Goal: Entertainment & Leisure: Consume media (video, audio)

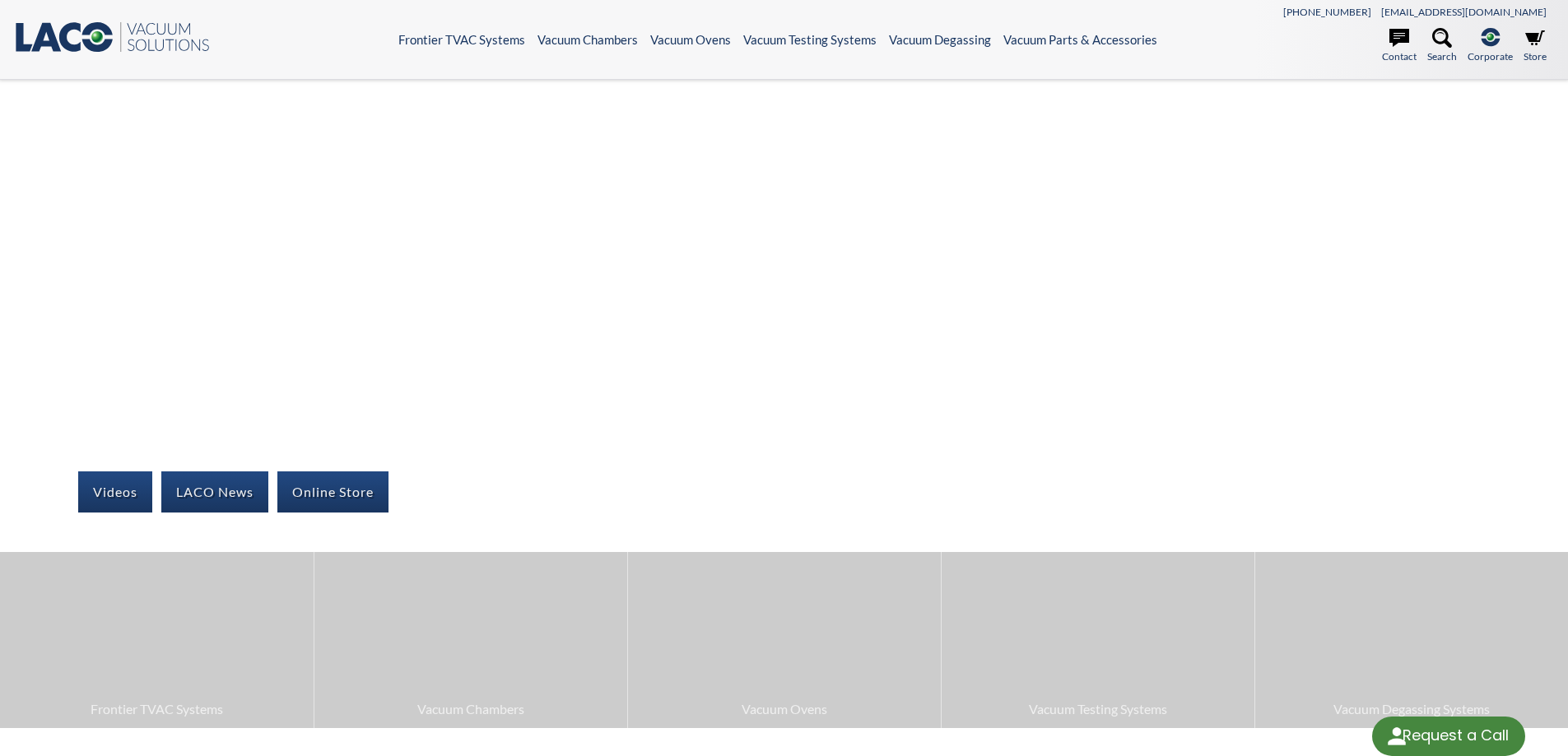
select select "Language Translate Widget"
click at [98, 30] on icon ".st0{fill:#193661;} .st1{fill:url(#SVGID_1_);} .st2{enable-background:new ;} .s…" at bounding box center [112, 37] width 198 height 33
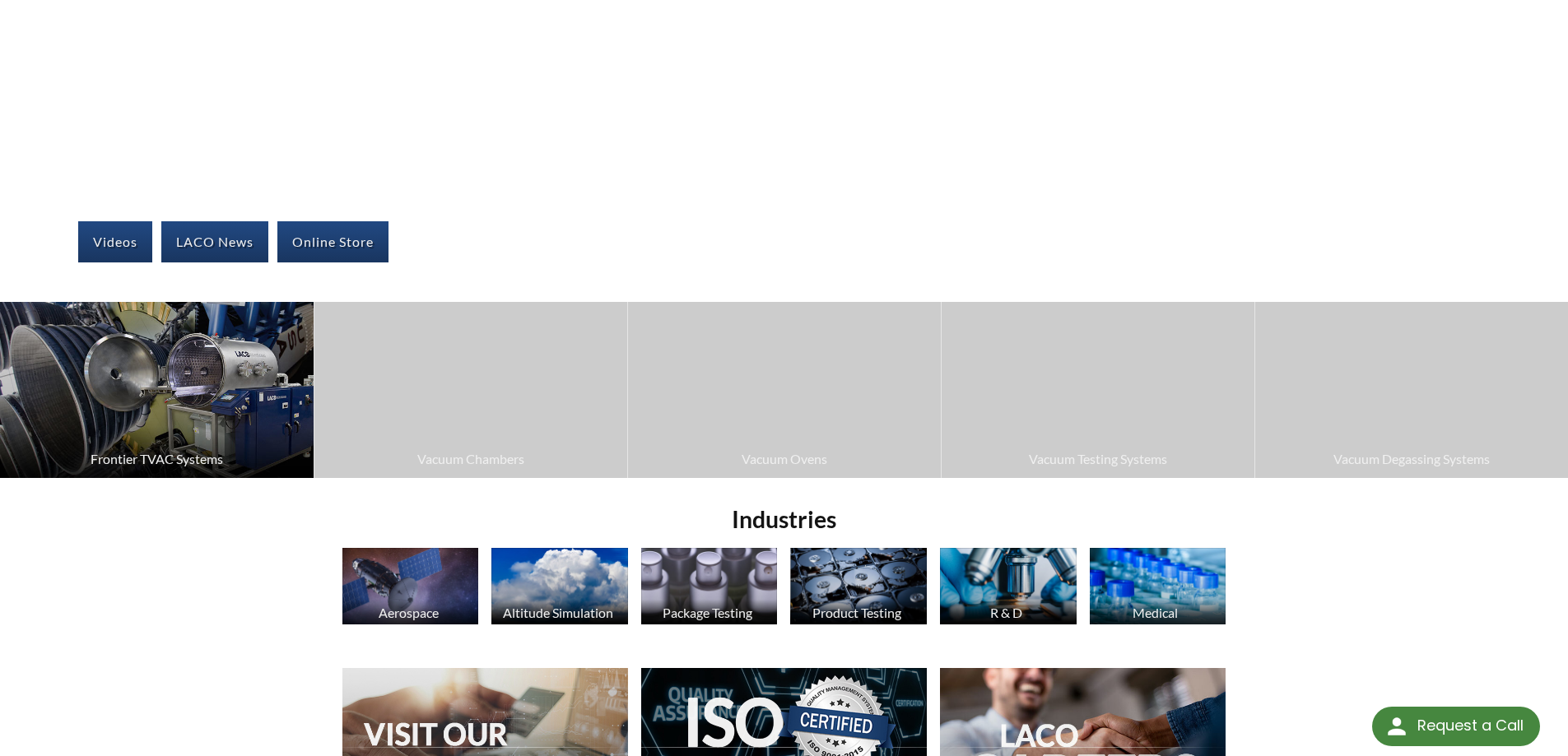
scroll to position [247, 0]
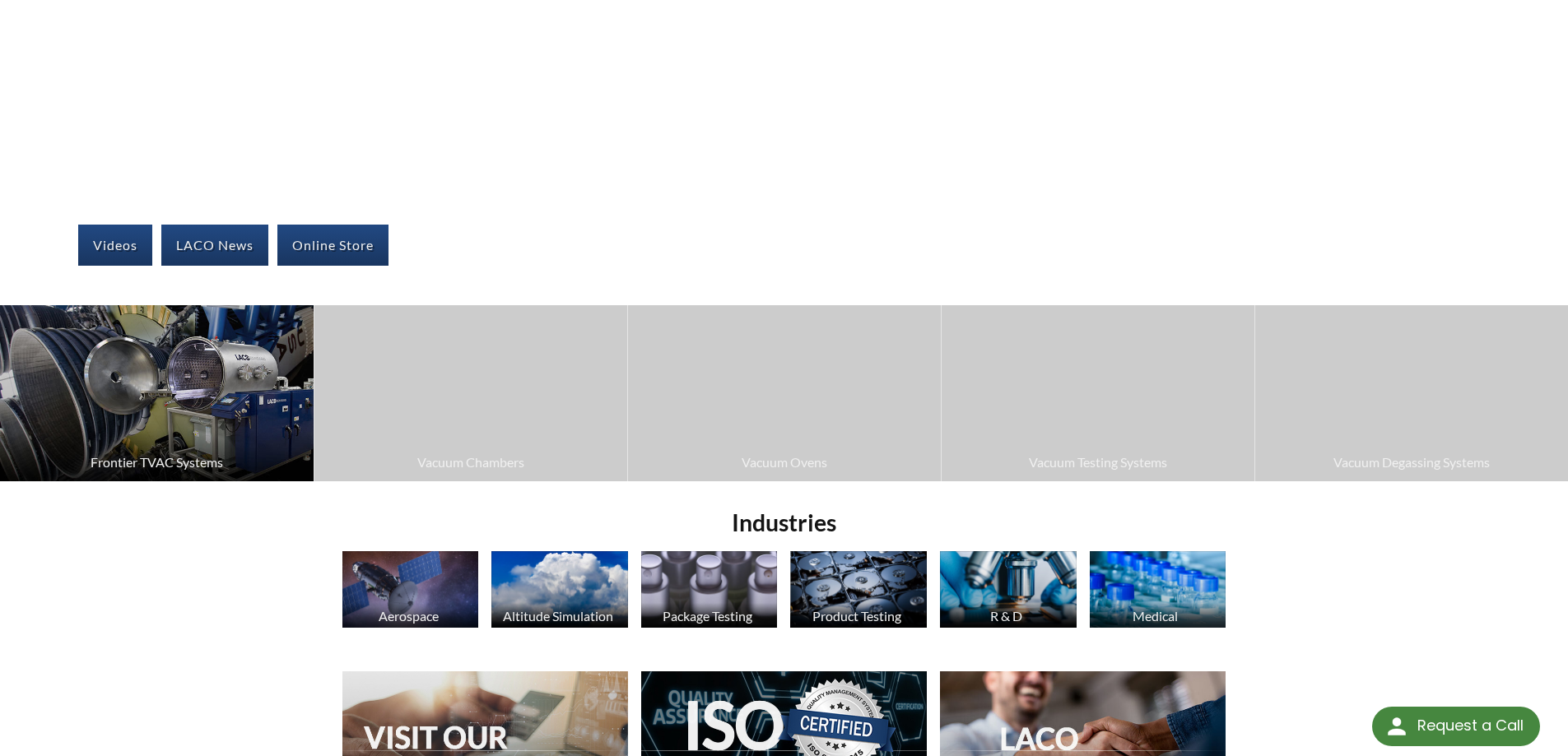
click at [193, 447] on img at bounding box center [156, 393] width 314 height 176
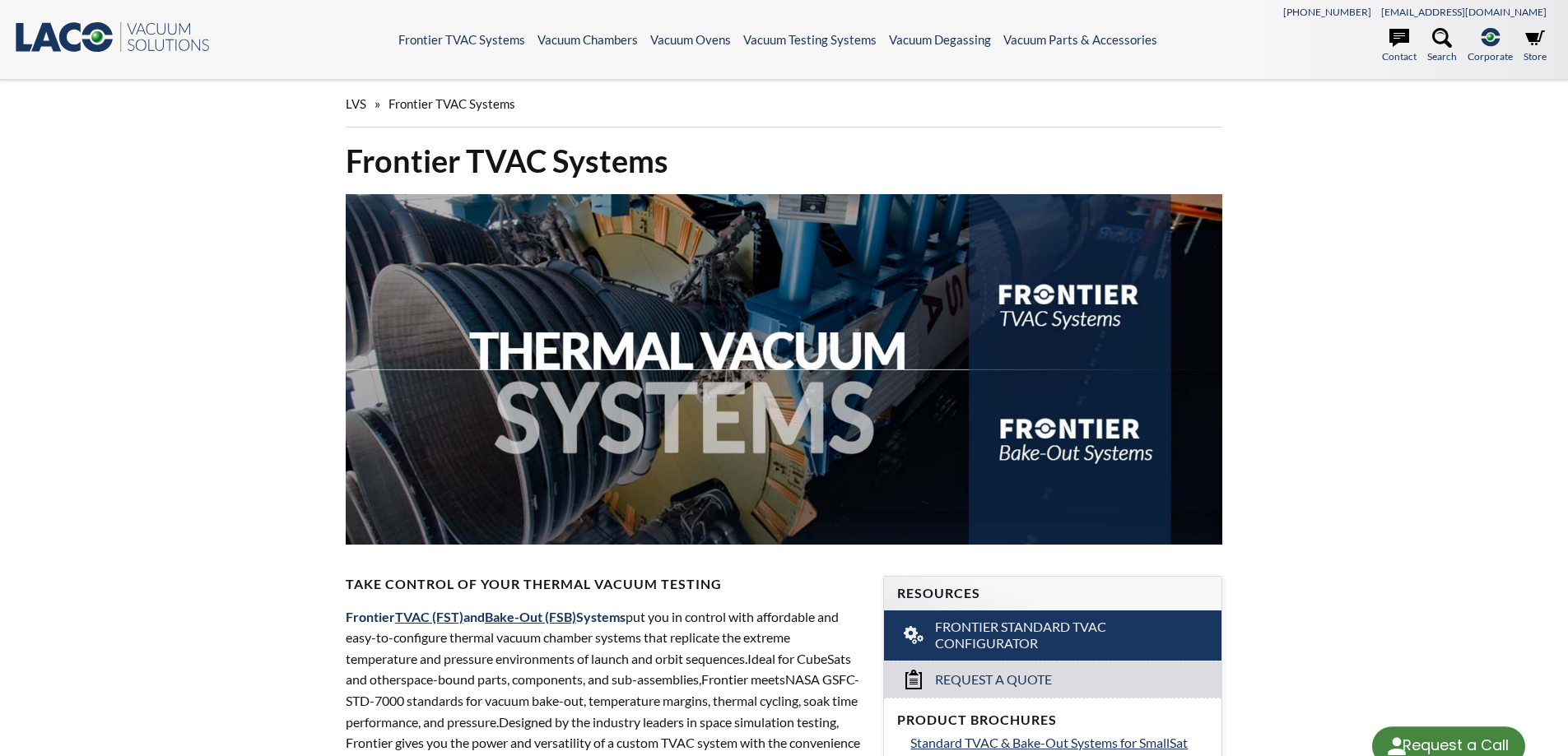
select select "Language Translate Widget"
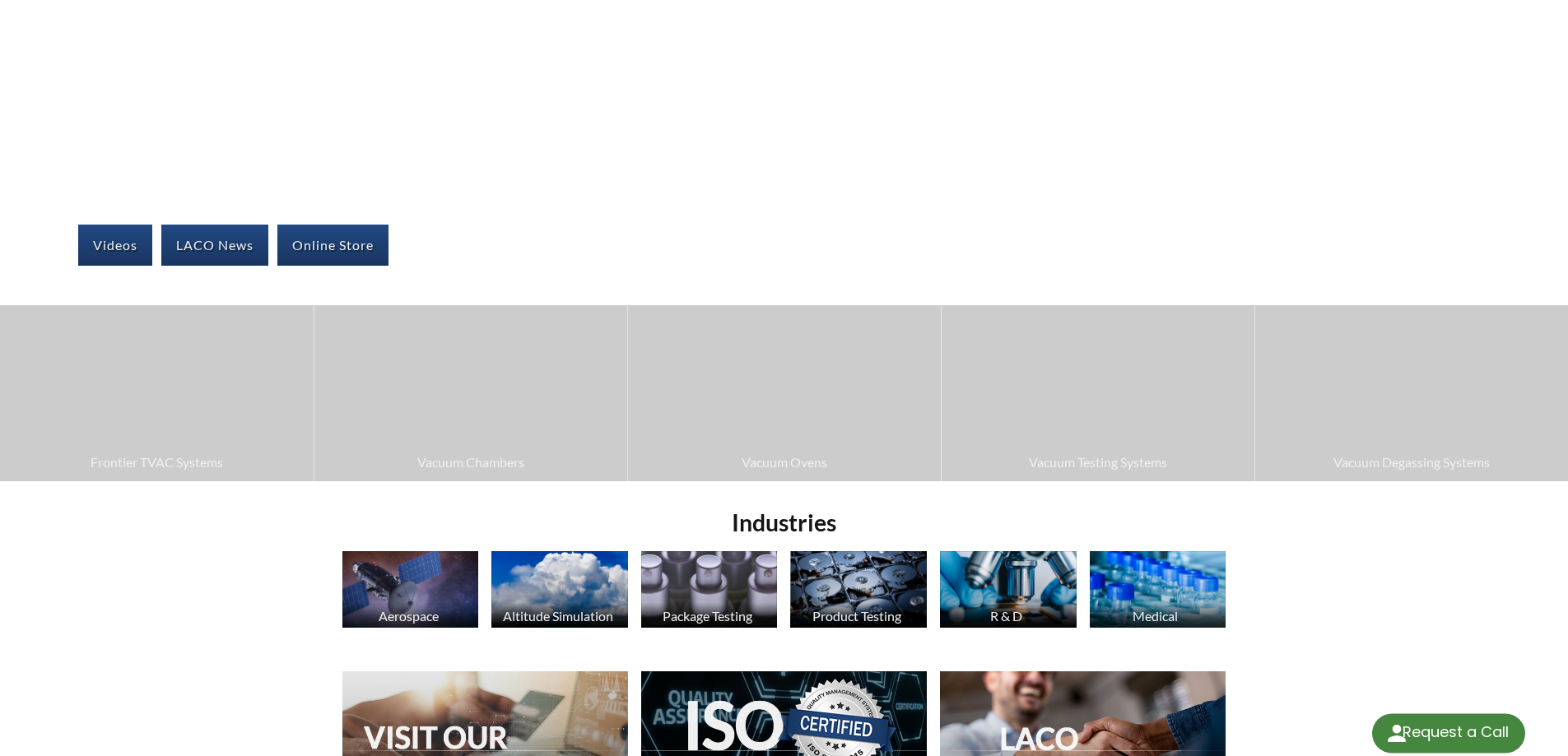
select select "Language Translate Widget"
click at [102, 238] on link "Videos" at bounding box center [115, 245] width 74 height 42
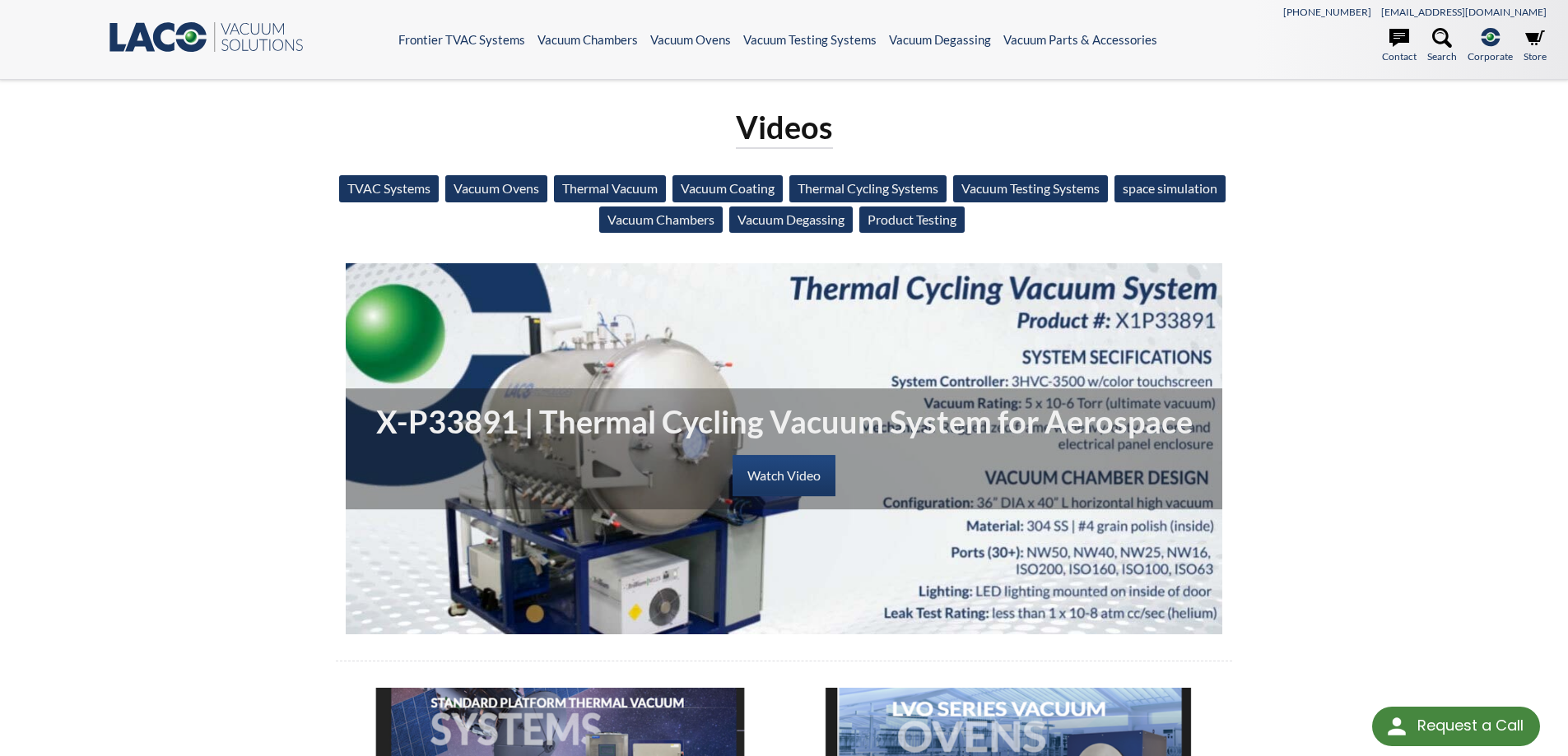
click at [403, 189] on link "TVAC Systems" at bounding box center [388, 188] width 99 height 26
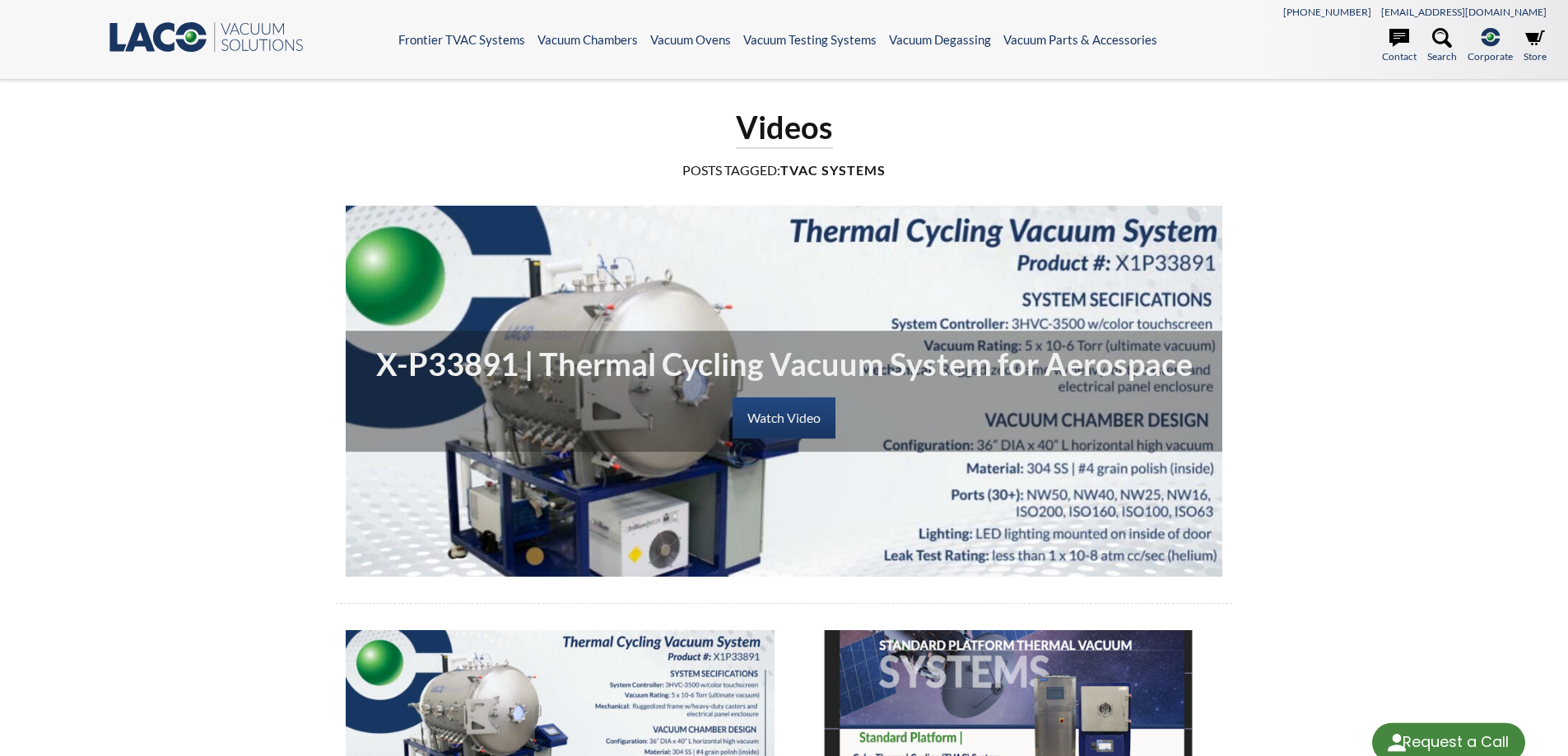
select select "Language Translate Widget"
click at [813, 412] on link "Watch Video" at bounding box center [784, 418] width 103 height 42
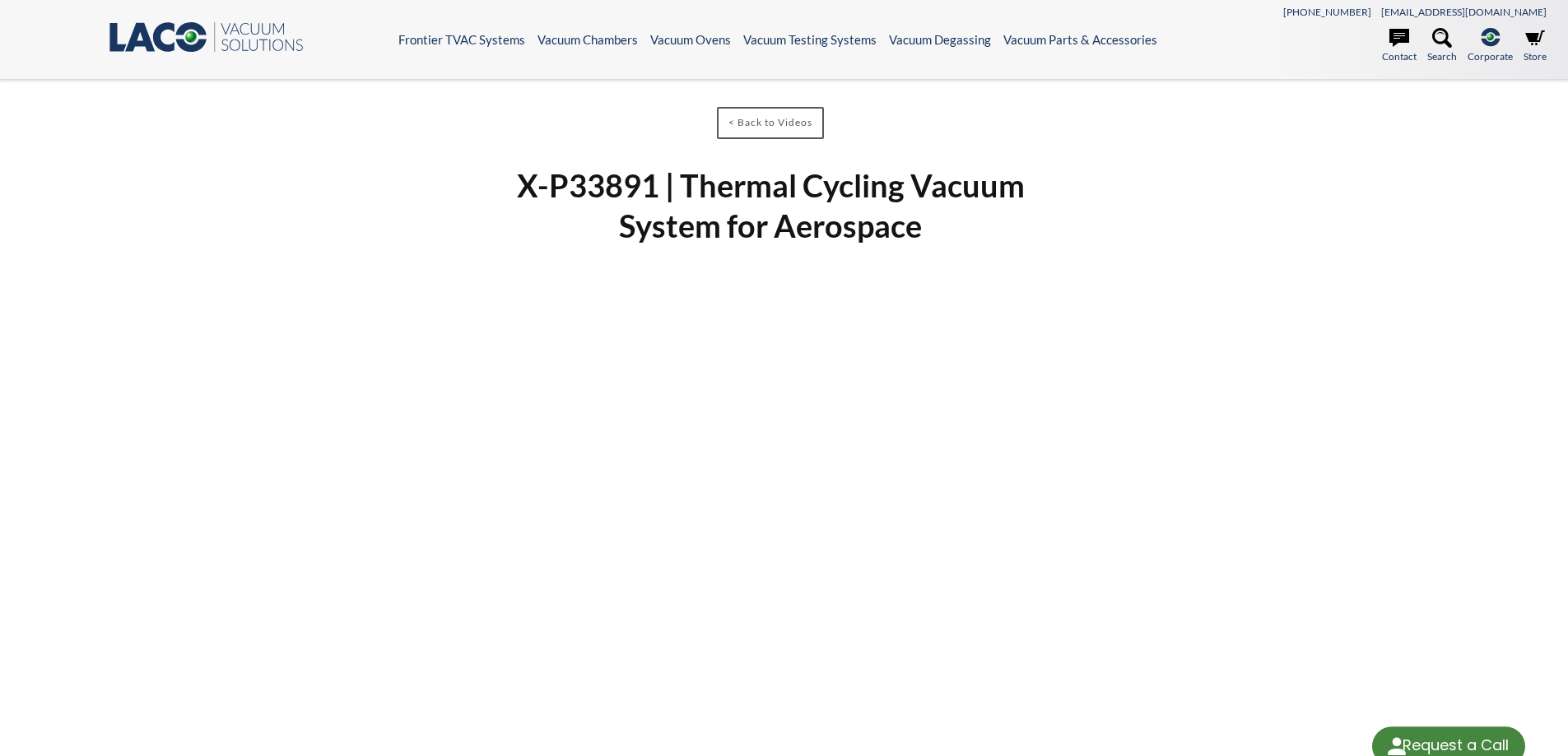
select select "Language Translate Widget"
click at [758, 130] on link "< Back to Videos" at bounding box center [770, 123] width 107 height 32
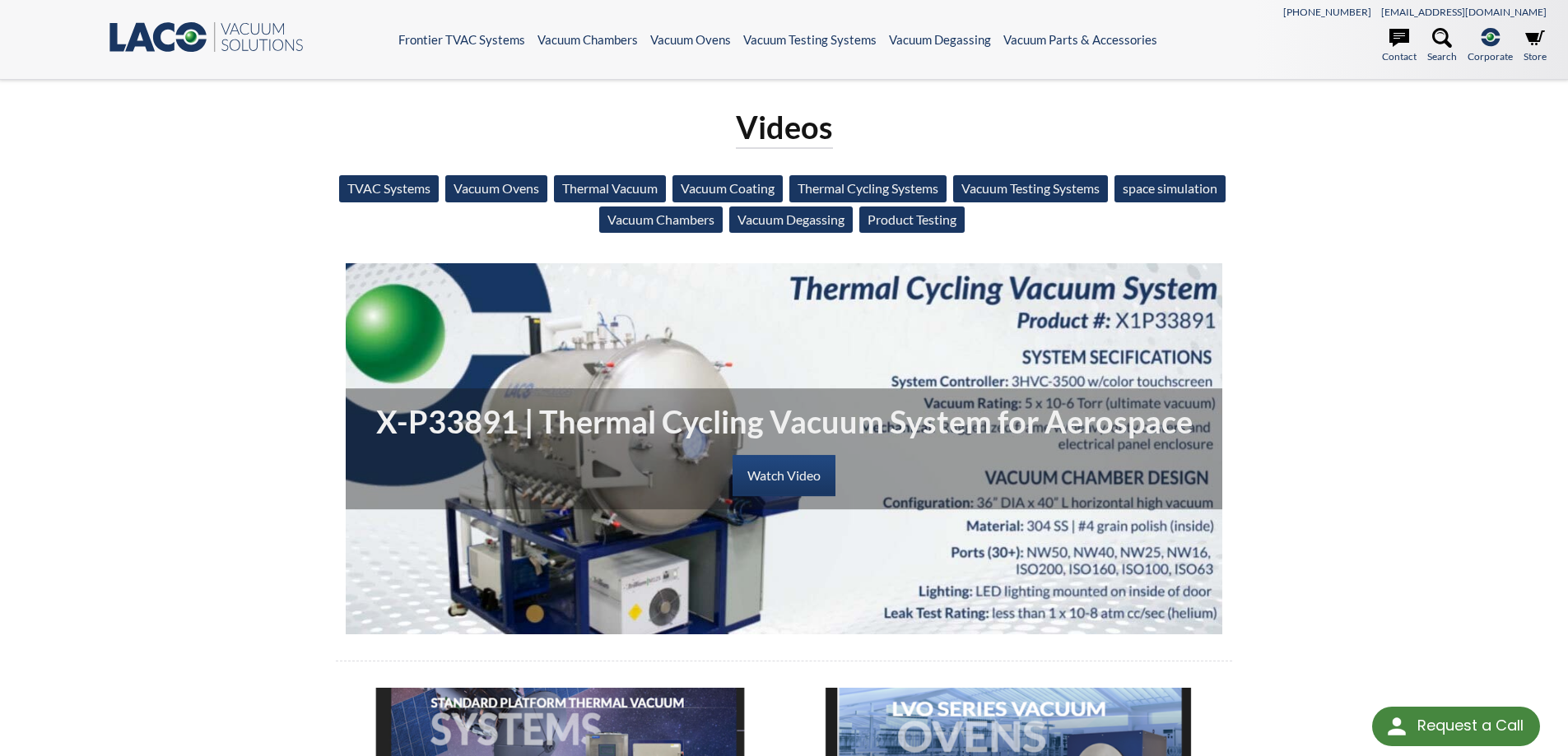
click at [547, 189] on link "Vacuum Ovens" at bounding box center [496, 188] width 102 height 26
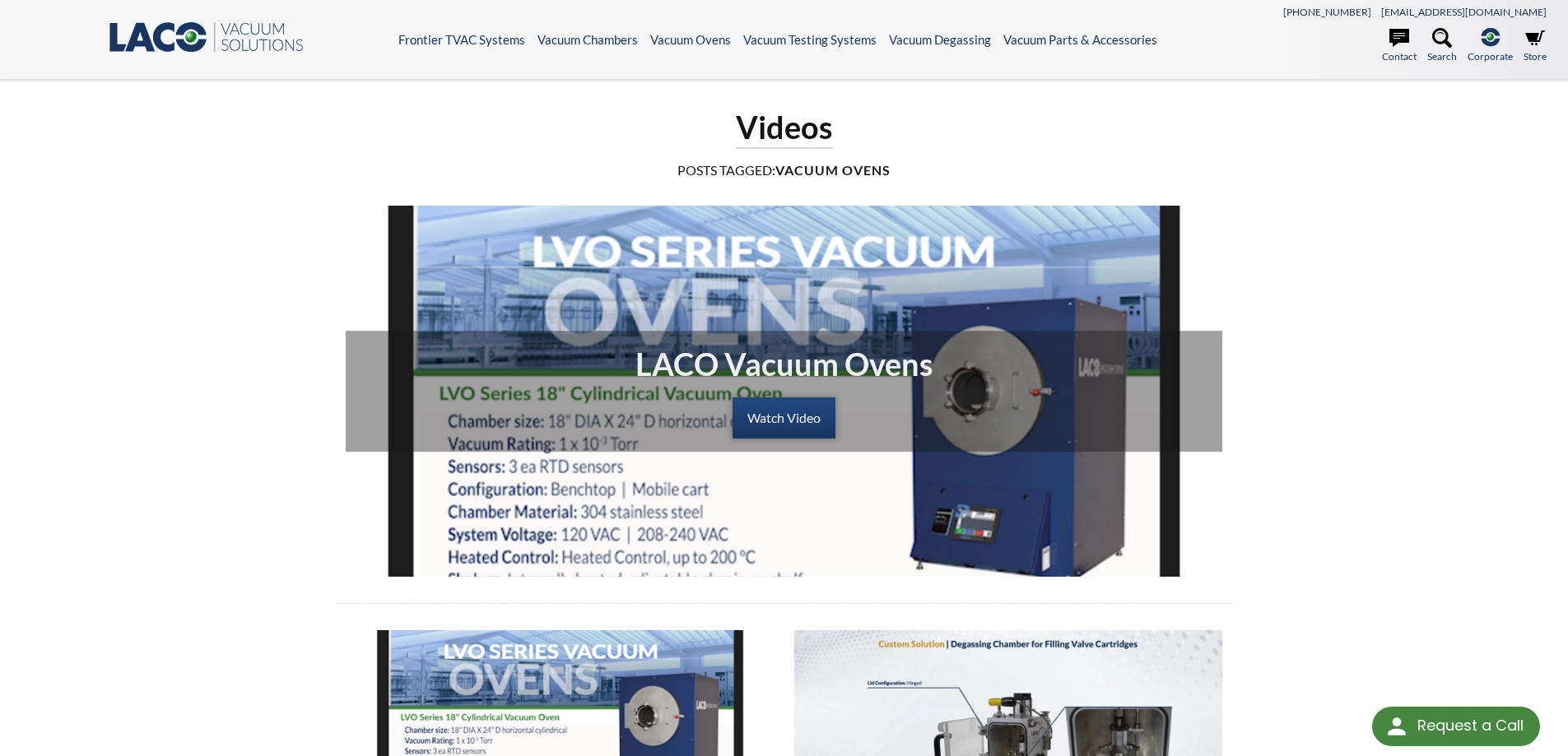
click at [780, 426] on link "Watch Video" at bounding box center [784, 418] width 103 height 42
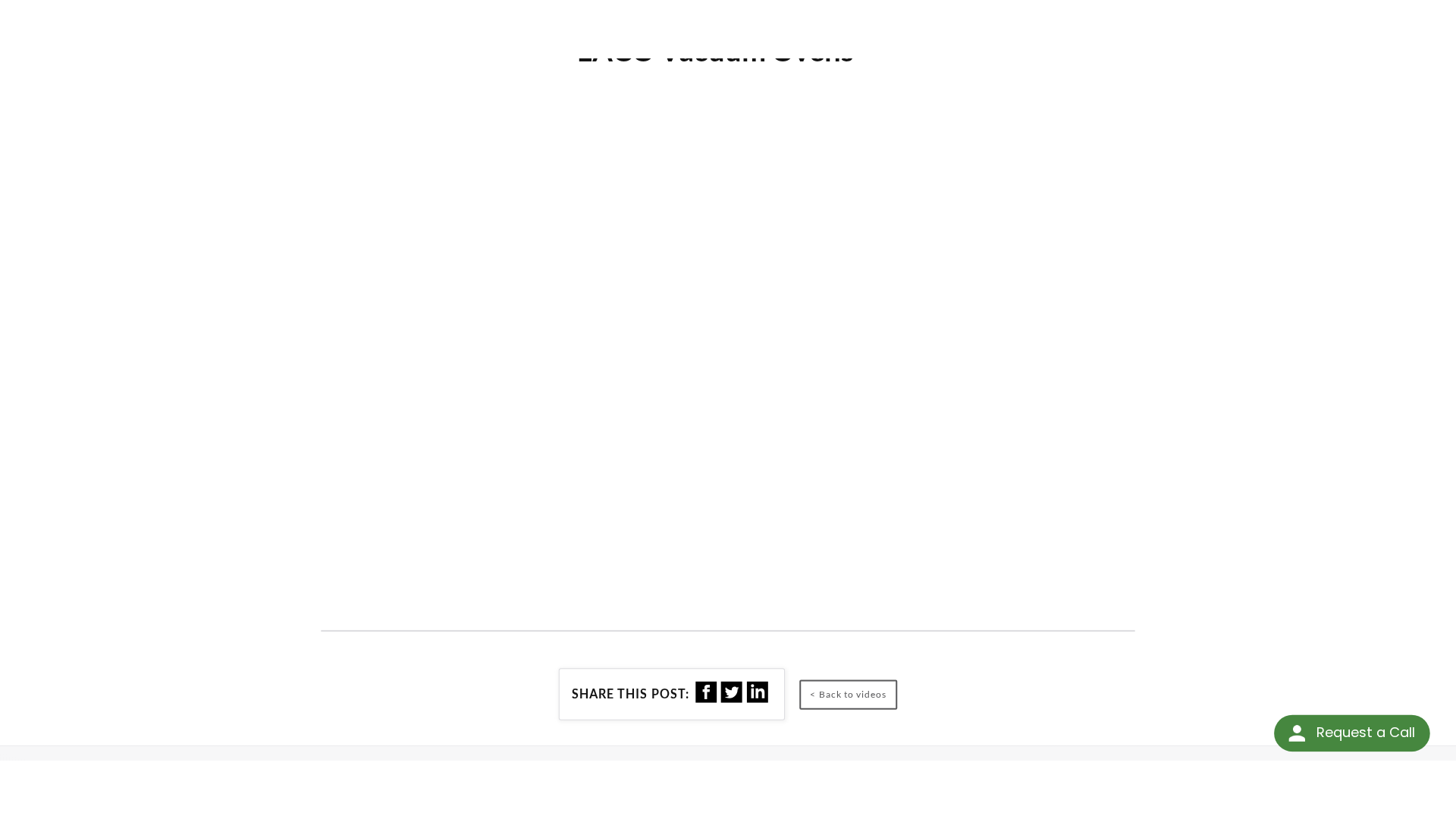
scroll to position [228, 0]
